Goal: Task Accomplishment & Management: Manage account settings

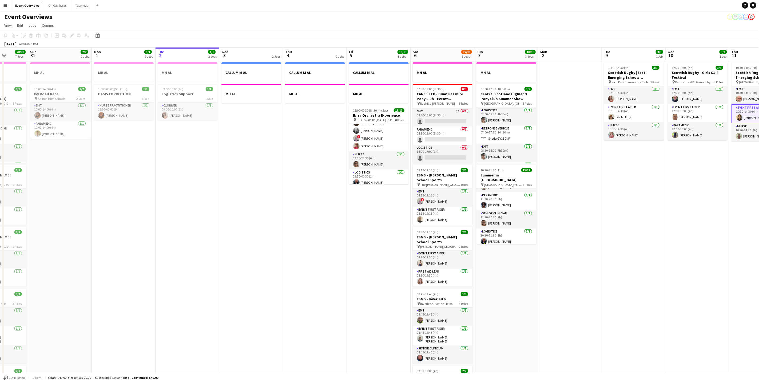
scroll to position [0, 122]
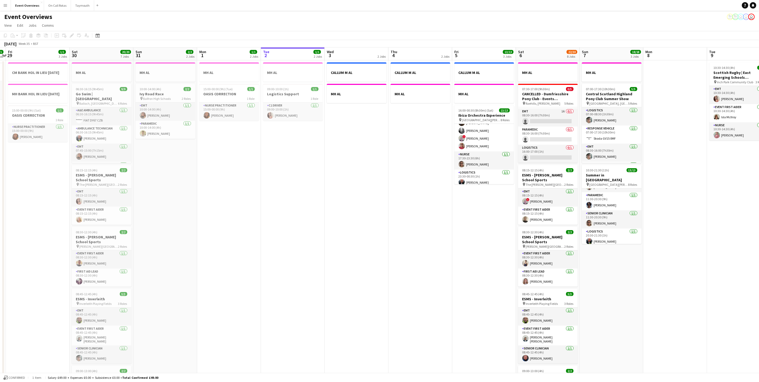
drag, startPoint x: 24, startPoint y: 219, endPoint x: 182, endPoint y: 218, distance: 157.4
click at [182, 218] on app-calendar-viewport "Wed 27 Thu 28 1/1 1 Job Fri 29 1/1 3 Jobs Sat 30 20/20 7 Jobs Sun 31 2/2 2 Jobs…" at bounding box center [379, 317] width 759 height 540
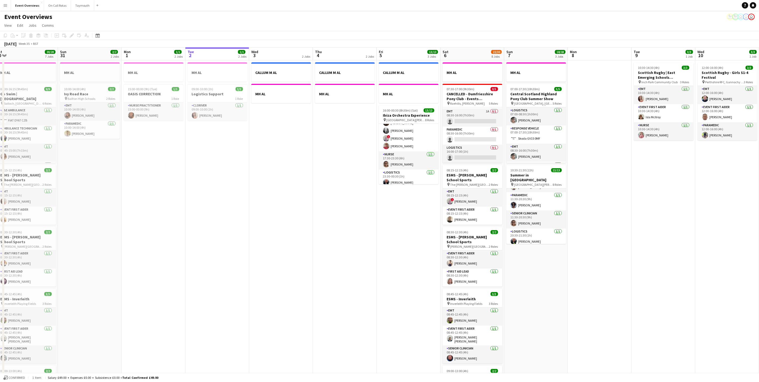
drag, startPoint x: 437, startPoint y: 215, endPoint x: 353, endPoint y: 225, distance: 84.4
click at [353, 225] on app-calendar-viewport "Wed 27 Thu 28 1/1 1 Job Fri 29 1/1 3 Jobs Sat 30 20/20 7 Jobs Sun 31 2/2 2 Jobs…" at bounding box center [379, 317] width 759 height 540
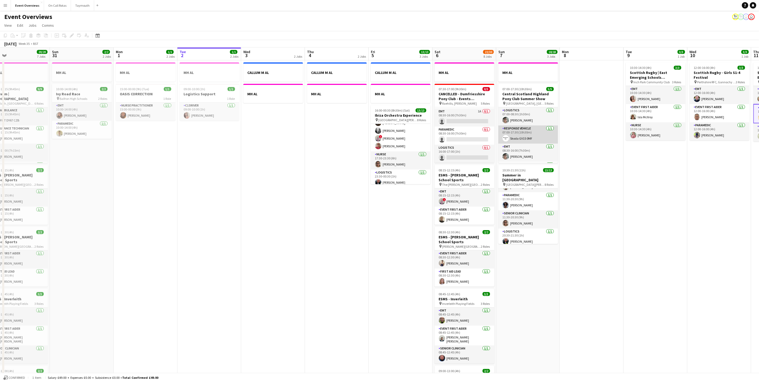
scroll to position [37, 0]
drag, startPoint x: 523, startPoint y: 116, endPoint x: 516, endPoint y: 98, distance: 18.7
click at [523, 116] on app-card-role "EMT [DATE] 08:30-16:00 (7h30m) [PERSON_NAME]" at bounding box center [528, 117] width 60 height 18
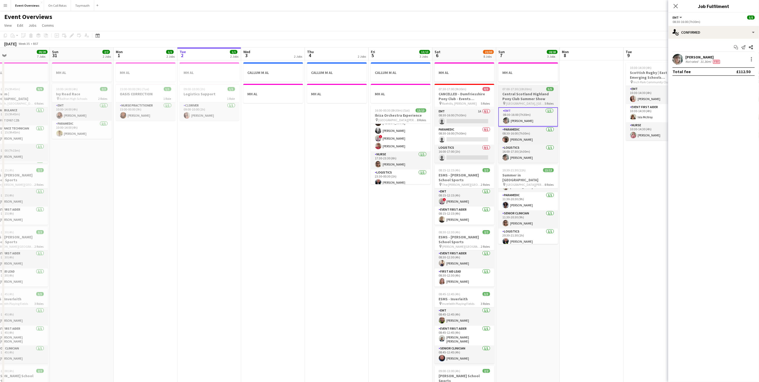
click at [516, 95] on h3 "Central Scotland Highland Pony Club Summer Show" at bounding box center [528, 97] width 60 height 10
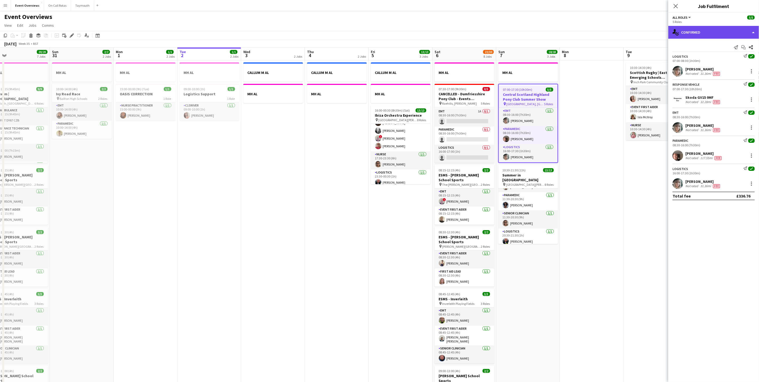
click at [698, 33] on div "single-neutral-actions-check-2 Confirmed" at bounding box center [713, 32] width 91 height 13
click at [722, 54] on div "pen-write Job Details" at bounding box center [731, 55] width 53 height 11
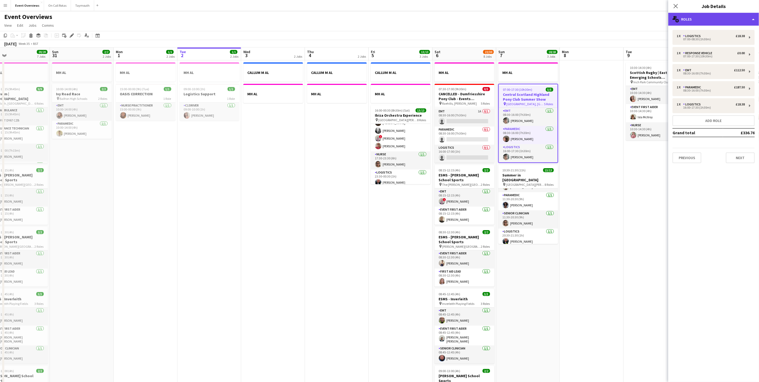
click at [712, 22] on div "multiple-users-add Roles" at bounding box center [713, 19] width 91 height 13
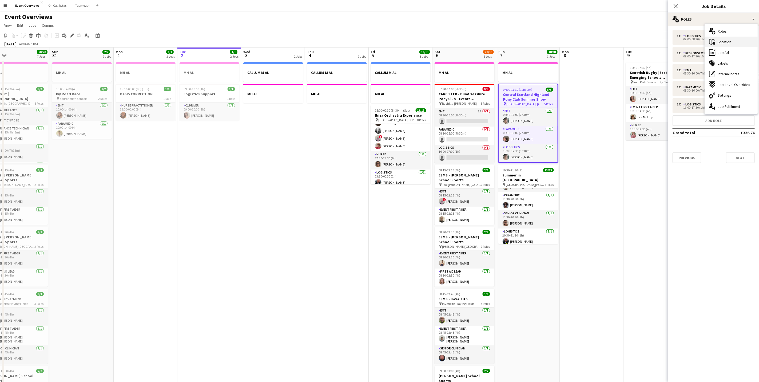
click at [716, 42] on div "maps-pin-1 Location" at bounding box center [731, 42] width 53 height 11
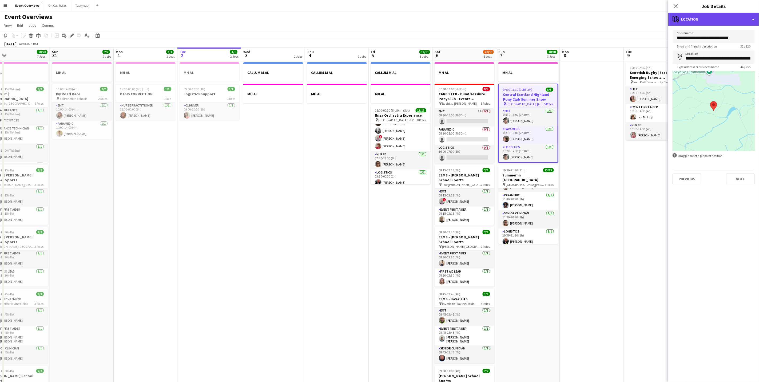
click at [702, 14] on div "maps-pin-1 Location" at bounding box center [713, 19] width 91 height 13
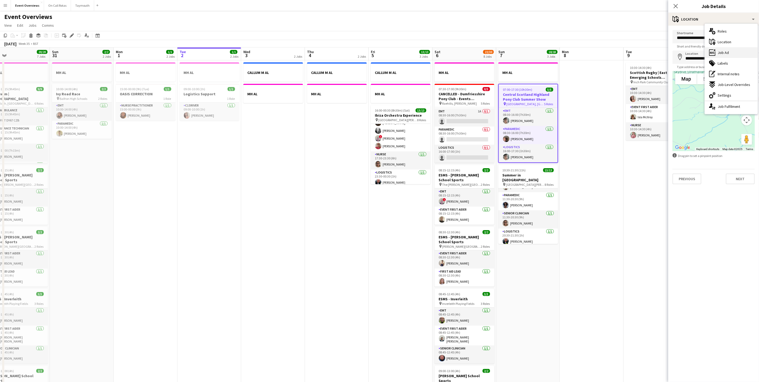
click at [728, 50] on span "Job Ad" at bounding box center [723, 52] width 11 height 5
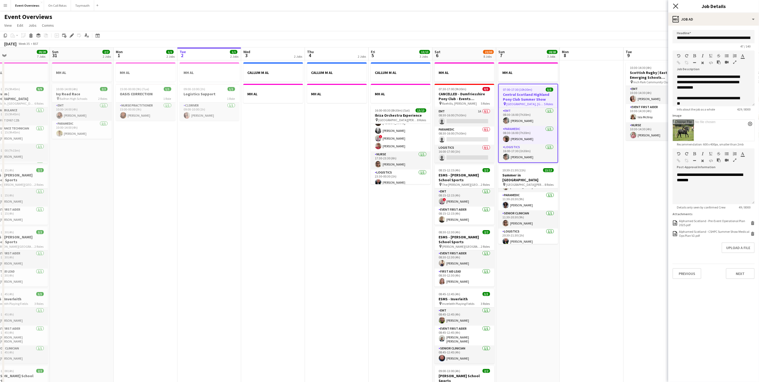
drag, startPoint x: 678, startPoint y: 10, endPoint x: 676, endPoint y: 7, distance: 3.5
click at [678, 10] on div "Close pop-in" at bounding box center [675, 6] width 15 height 12
click at [676, 7] on icon "Close pop-in" at bounding box center [675, 5] width 5 height 5
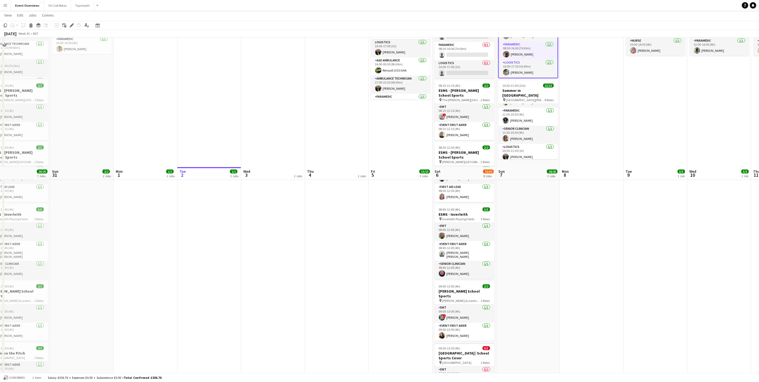
scroll to position [0, 0]
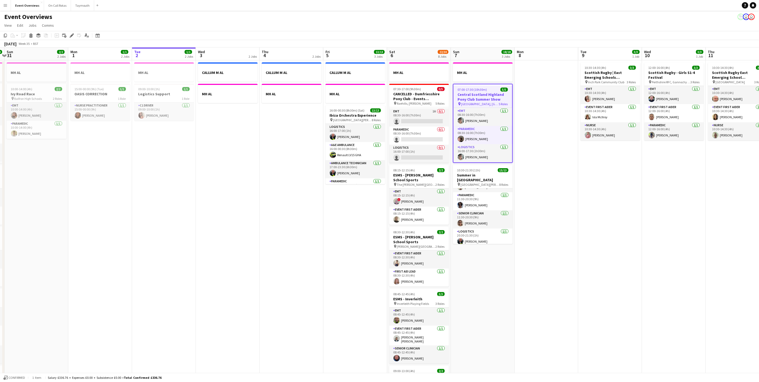
drag, startPoint x: 463, startPoint y: 213, endPoint x: 326, endPoint y: 204, distance: 137.7
click at [325, 207] on app-calendar-viewport "Thu 28 1/1 1 Job Fri 29 1/1 3 Jobs Sat 30 20/20 7 Jobs Sun 31 2/2 2 Jobs Mon 1 …" at bounding box center [379, 317] width 759 height 540
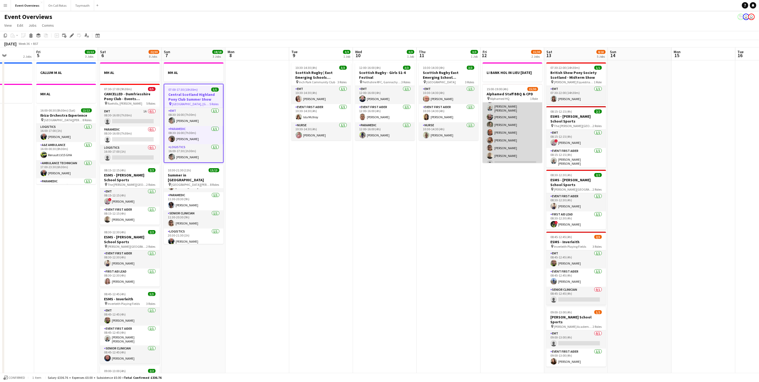
scroll to position [80, 0]
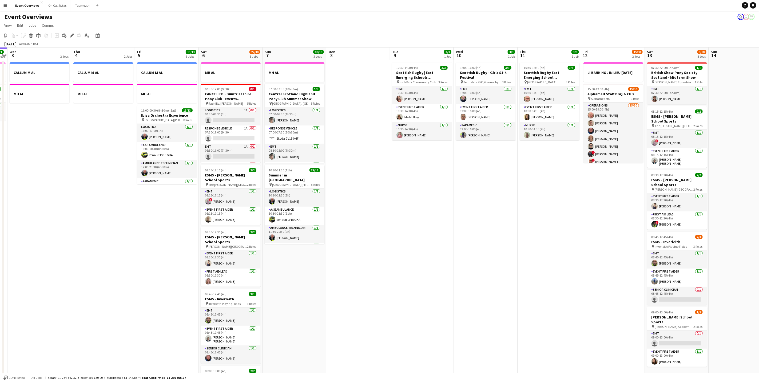
drag, startPoint x: 411, startPoint y: 264, endPoint x: 415, endPoint y: 258, distance: 7.4
click at [414, 259] on app-calendar-viewport "Mon 1 1/1 2 Jobs Tue 2 1/1 2 Jobs Wed 3 2 Jobs Thu 4 2 Jobs Fri 5 13/13 3 Jobs …" at bounding box center [379, 317] width 759 height 540
drag, startPoint x: 465, startPoint y: 266, endPoint x: 527, endPoint y: 276, distance: 62.6
click at [527, 276] on app-calendar-viewport "Mon 1 1/1 2 Jobs Tue 2 1/1 2 Jobs Wed 3 2 Jobs Thu 4 2 Jobs Fri 5 13/13 3 Jobs …" at bounding box center [379, 317] width 759 height 540
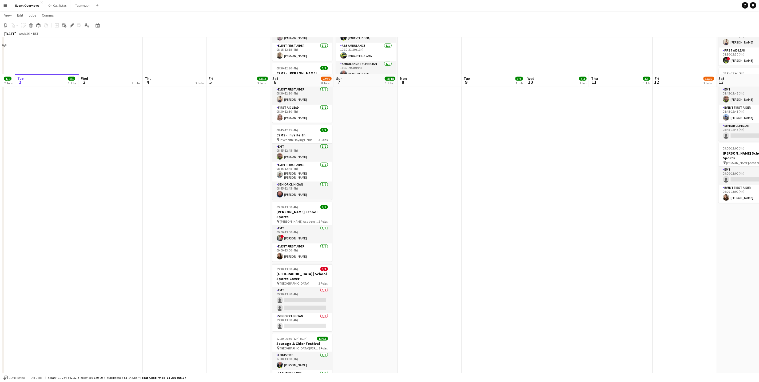
scroll to position [200, 0]
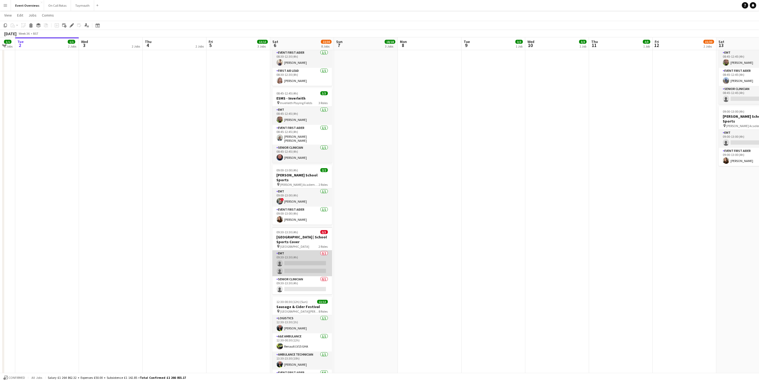
click at [303, 255] on app-card-role "EMT 0/2 09:30-13:30 (4h) single-neutral-actions single-neutral-actions" at bounding box center [302, 263] width 60 height 26
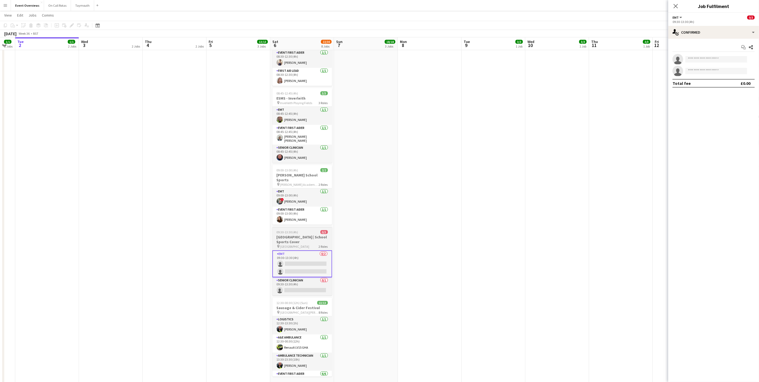
click at [302, 240] on h3 "[GEOGRAPHIC_DATA] | School Sports Cover" at bounding box center [302, 240] width 60 height 10
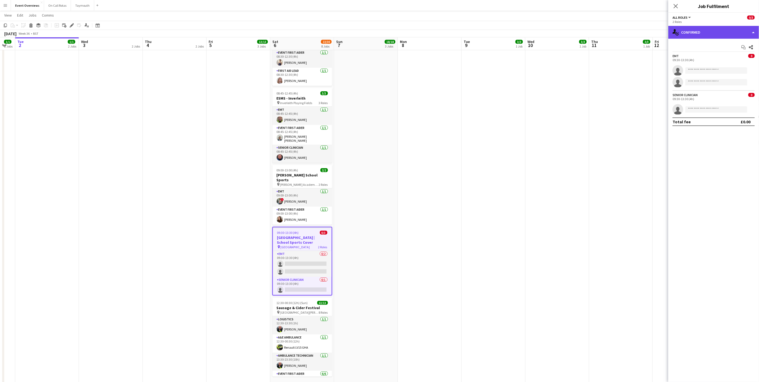
click at [706, 30] on div "single-neutral-actions-check-2 Confirmed" at bounding box center [713, 32] width 91 height 13
click at [710, 56] on icon "pen-write" at bounding box center [712, 55] width 6 height 6
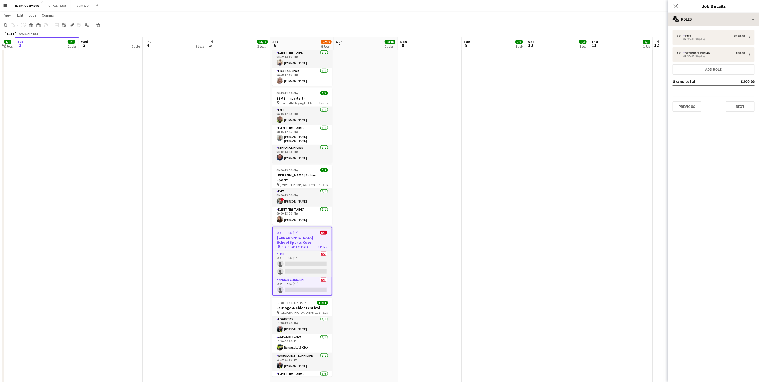
drag, startPoint x: 696, startPoint y: 11, endPoint x: 696, endPoint y: 15, distance: 4.0
click at [696, 12] on div "Close pop-in Job Details" at bounding box center [713, 6] width 91 height 13
click at [696, 17] on div "multiple-users-add Roles" at bounding box center [713, 19] width 91 height 13
click at [721, 51] on span "Job Ad" at bounding box center [723, 52] width 11 height 5
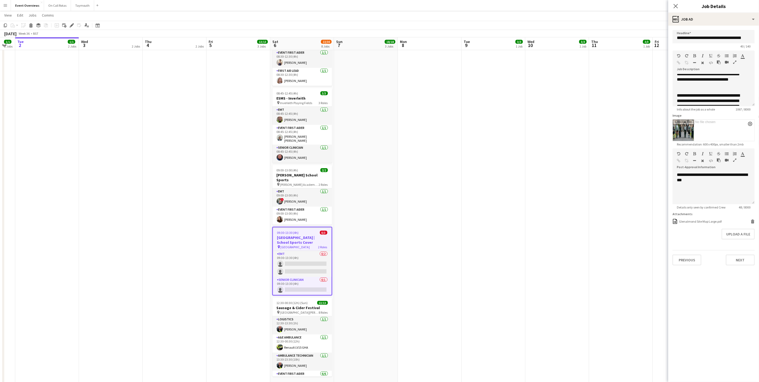
scroll to position [0, 0]
click at [675, 3] on app-icon "Close pop-in" at bounding box center [676, 6] width 8 height 8
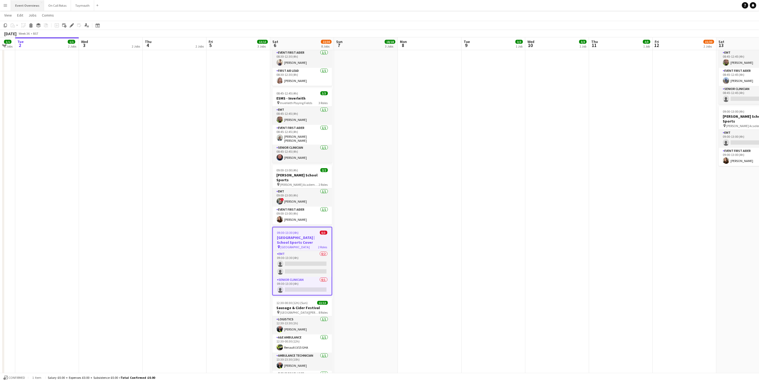
click at [26, 8] on button "Event Overviews Close" at bounding box center [27, 5] width 33 height 10
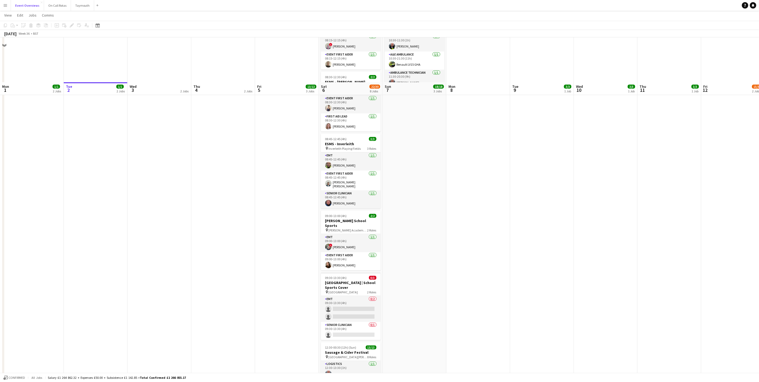
scroll to position [200, 0]
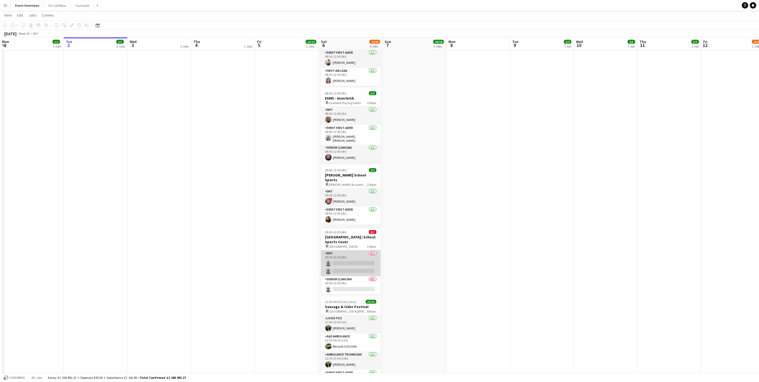
click at [339, 256] on app-card-role "EMT 0/2 09:30-13:30 (4h) single-neutral-actions single-neutral-actions" at bounding box center [351, 263] width 60 height 26
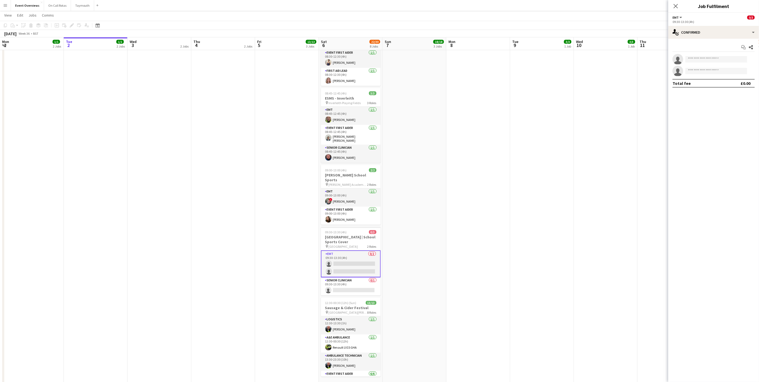
click at [672, 7] on div "Close pop-in" at bounding box center [675, 6] width 15 height 12
click at [673, 5] on icon "Close pop-in" at bounding box center [675, 5] width 5 height 5
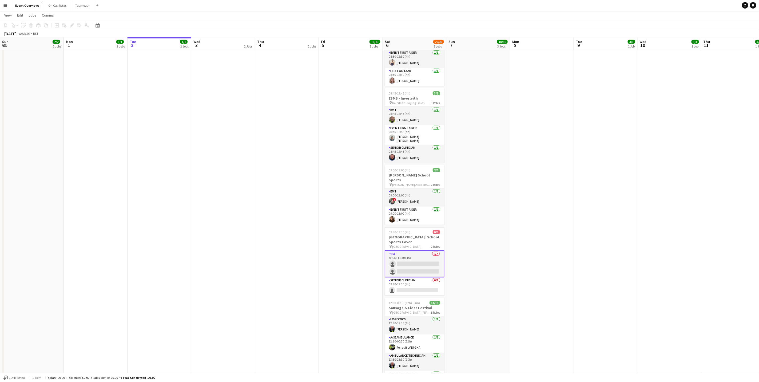
scroll to position [0, 134]
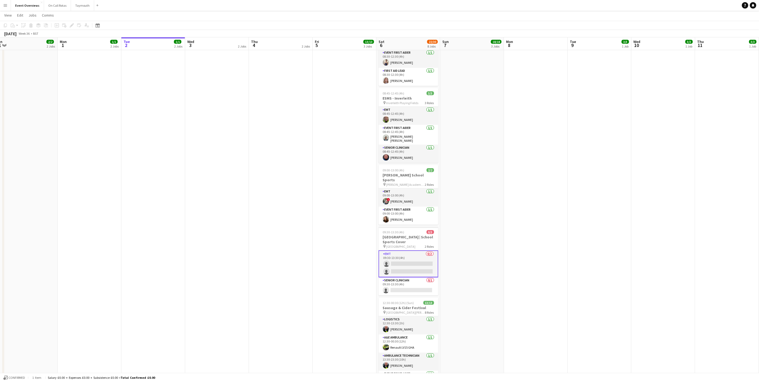
drag, startPoint x: 328, startPoint y: 189, endPoint x: 424, endPoint y: 198, distance: 95.6
click at [424, 198] on app-calendar-viewport "Fri 29 Sat 30 20/20 7 Jobs Sun 31 2/2 2 Jobs Mon 1 1/1 2 Jobs Tue 2 1/1 2 Jobs …" at bounding box center [379, 104] width 759 height 566
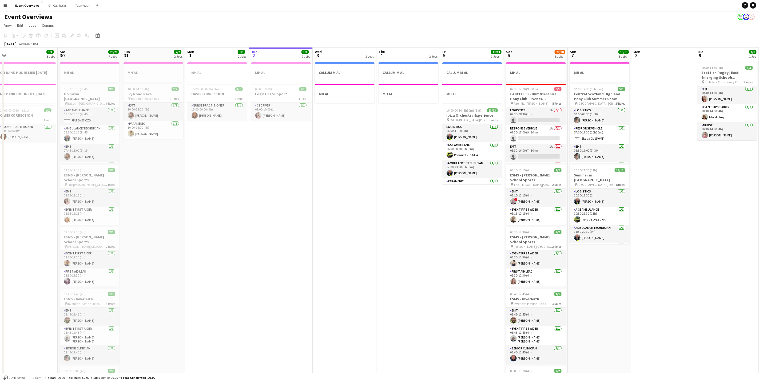
scroll to position [0, 151]
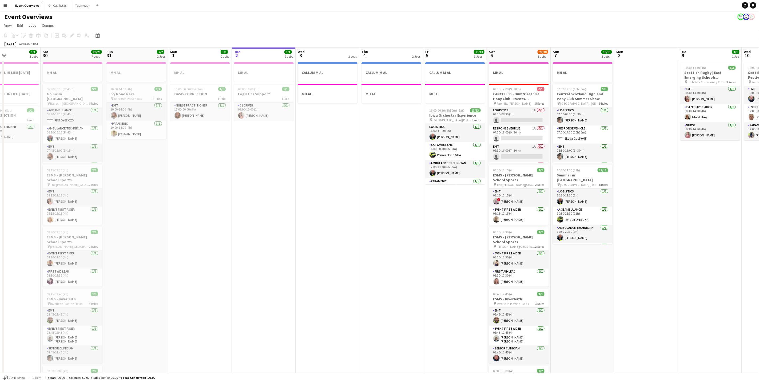
click at [435, 266] on app-calendar-viewport "Wed 27 Thu 28 1/1 1 Job Fri 29 1/1 3 Jobs Sat 30 20/20 7 Jobs Sun 31 2/2 2 Jobs…" at bounding box center [379, 317] width 759 height 540
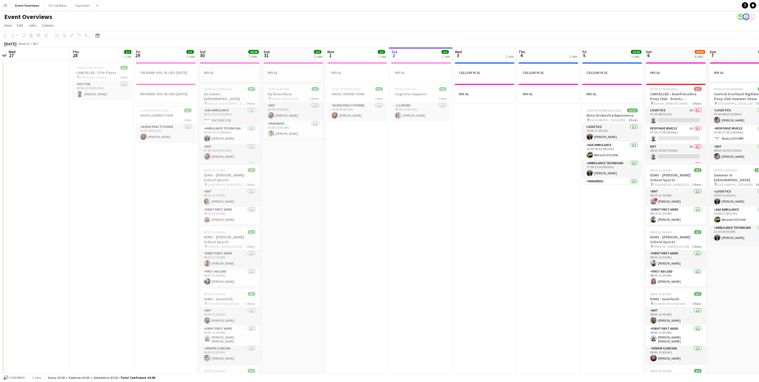
scroll to position [0, 163]
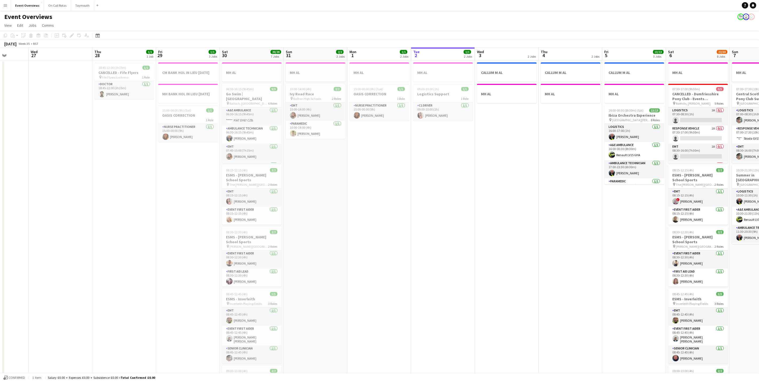
drag, startPoint x: 420, startPoint y: 202, endPoint x: 454, endPoint y: 198, distance: 33.9
click at [454, 198] on app-calendar-viewport "Sun 24 1/1 1 Job Mon 25 6/6 2 Jobs Tue 26 Wed 27 Thu 28 1/1 1 Job Fri 29 1/1 3 …" at bounding box center [379, 317] width 759 height 540
